Goal: Answer question/provide support: Share knowledge or assist other users

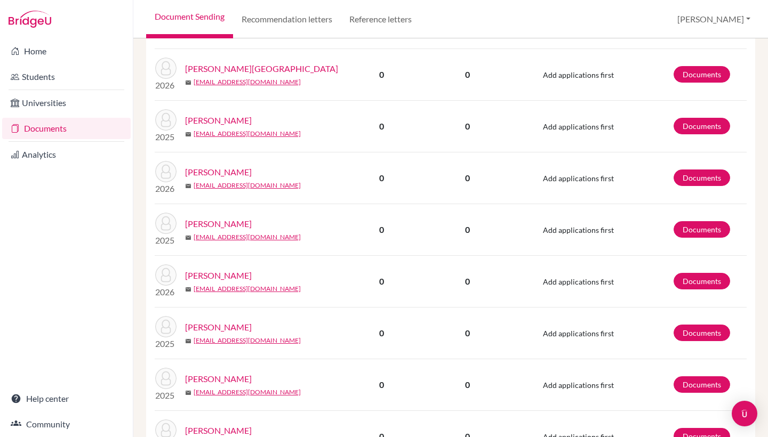
scroll to position [360, 0]
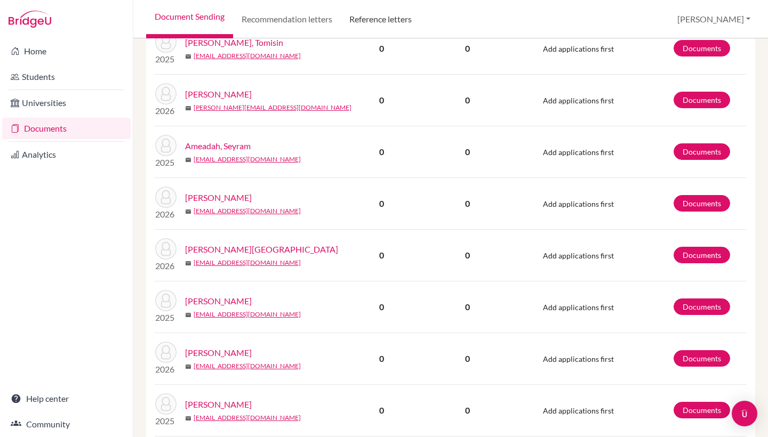
click at [376, 19] on link "Reference letters" at bounding box center [380, 19] width 79 height 38
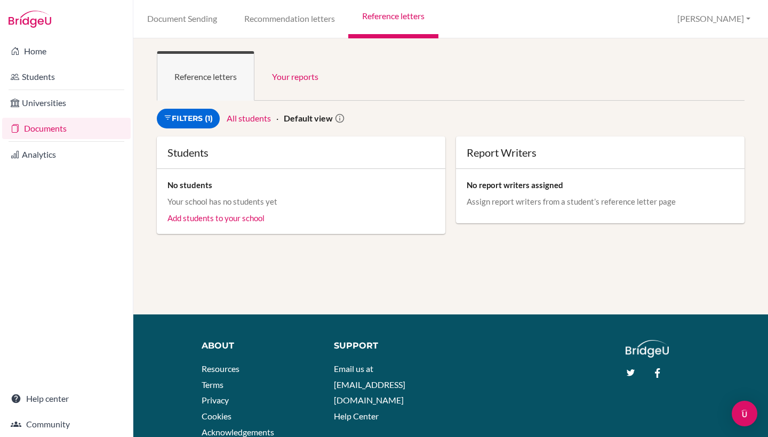
click at [49, 127] on link "Documents" at bounding box center [66, 128] width 128 height 21
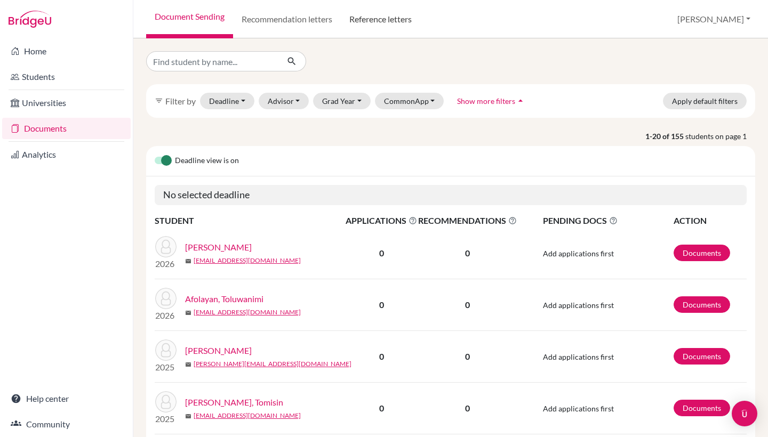
click at [380, 23] on link "Reference letters" at bounding box center [380, 19] width 79 height 38
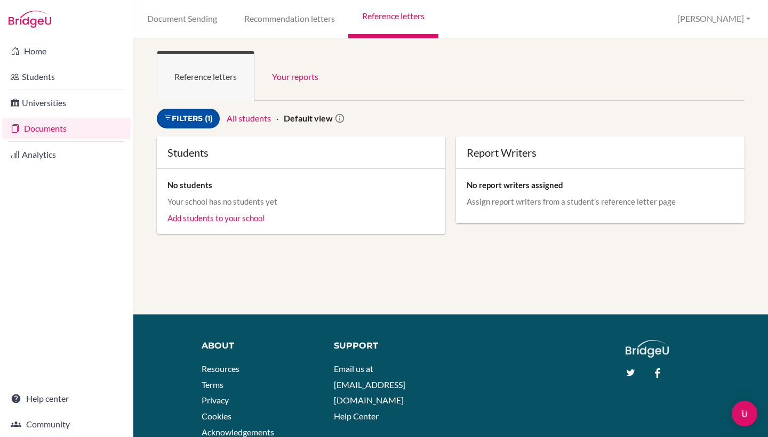
click at [214, 120] on link "Filters (1)" at bounding box center [188, 119] width 63 height 20
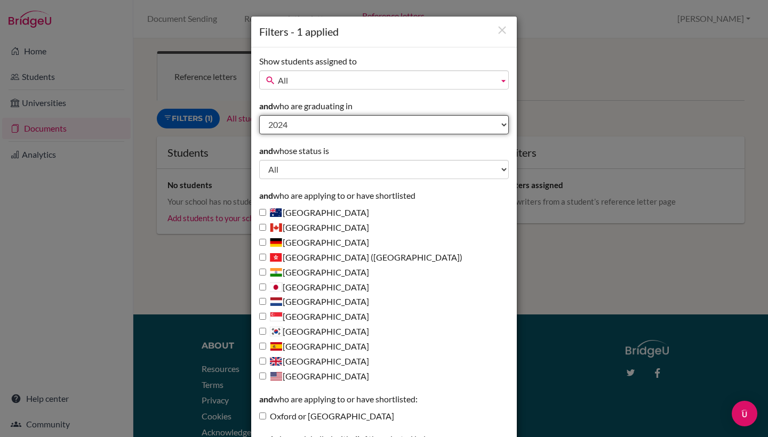
select select "2026"
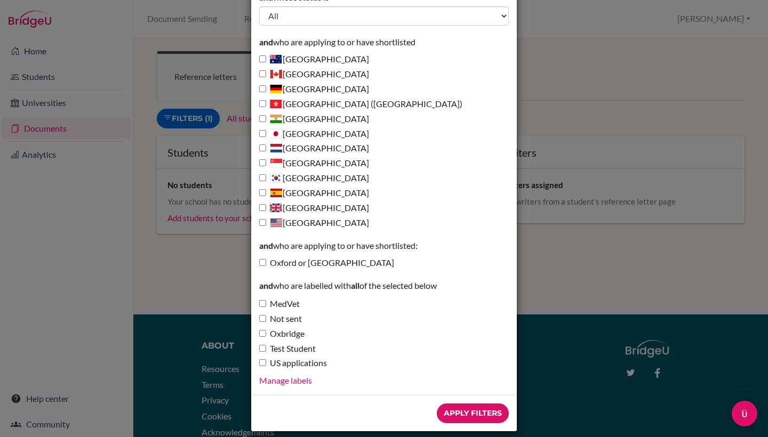
scroll to position [153, 0]
click at [458, 404] on input "Apply Filters" at bounding box center [473, 414] width 72 height 20
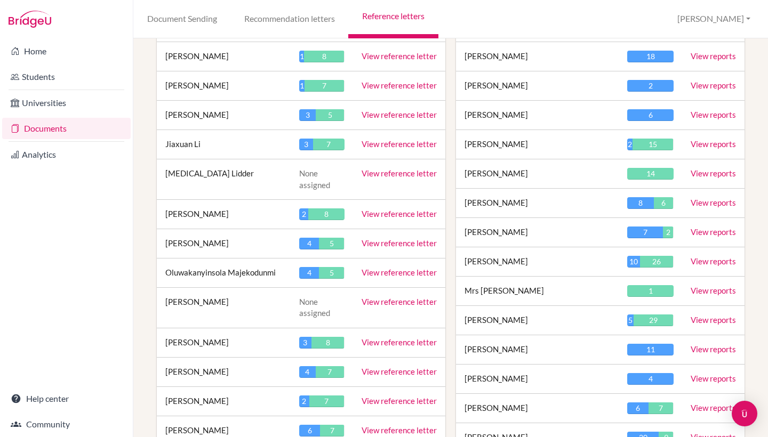
scroll to position [1091, 0]
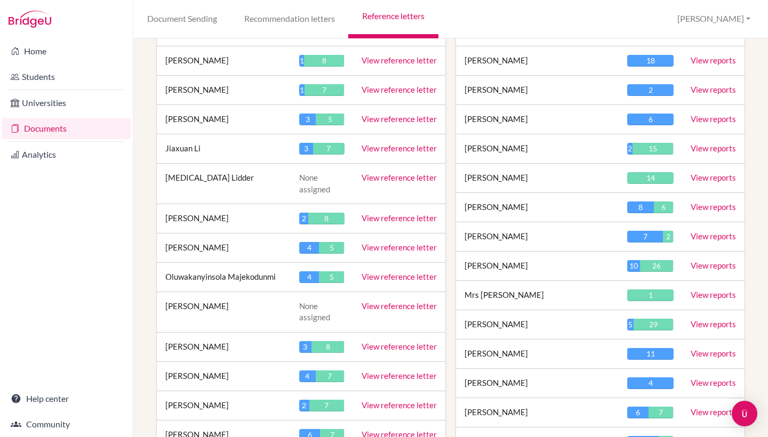
click at [385, 213] on link "View reference letter" at bounding box center [398, 218] width 75 height 10
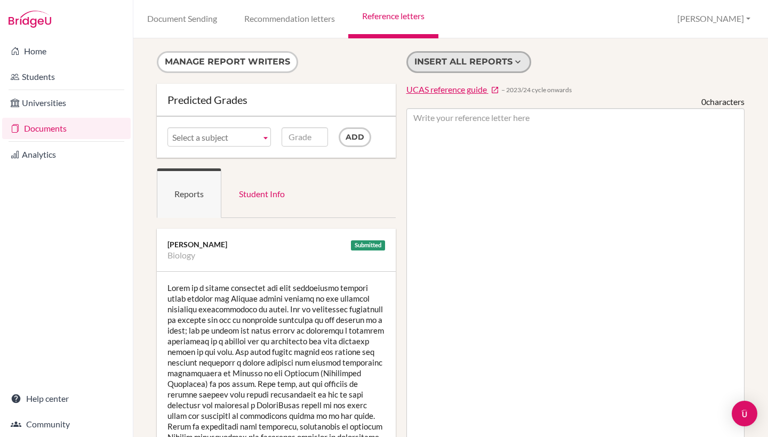
click at [421, 69] on button "Insert all reports" at bounding box center [468, 62] width 125 height 22
type textarea "[PERSON_NAME] is a highly motivated and very intelligent student whose passion …"
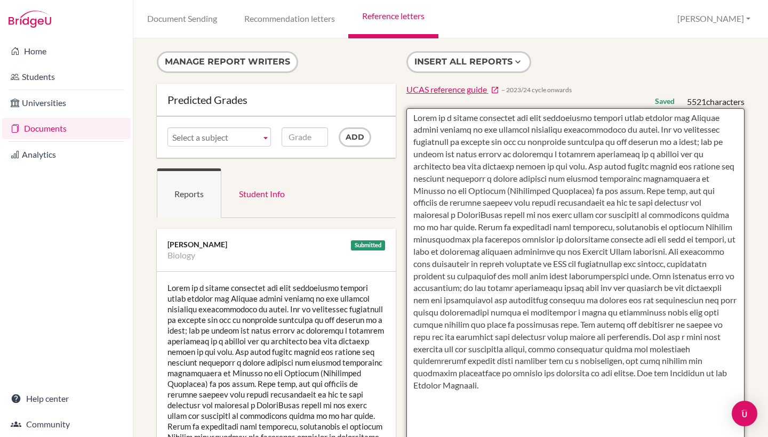
drag, startPoint x: 496, startPoint y: 199, endPoint x: 407, endPoint y: 117, distance: 121.1
click at [407, 117] on textarea at bounding box center [575, 416] width 338 height 616
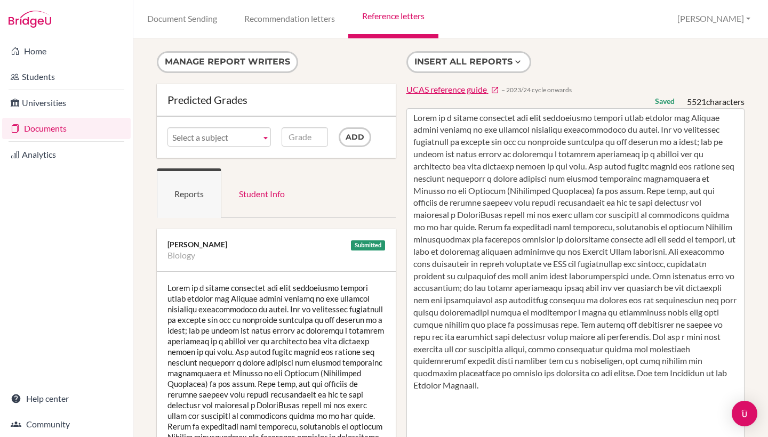
click at [255, 247] on div "Joanna Scott" at bounding box center [275, 244] width 217 height 11
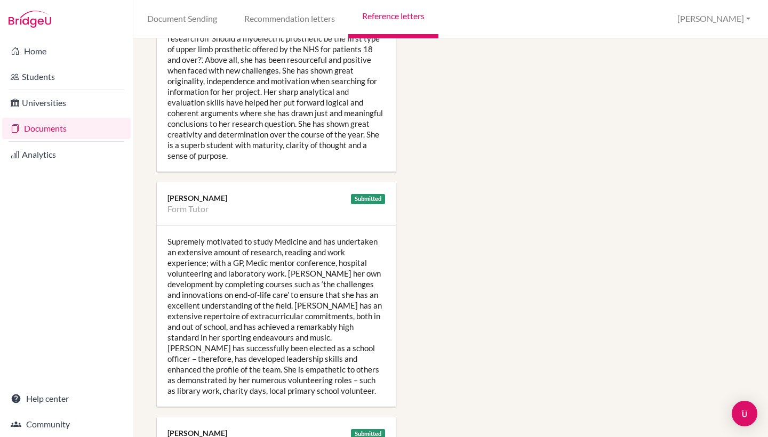
scroll to position [969, 0]
